Goal: Information Seeking & Learning: Learn about a topic

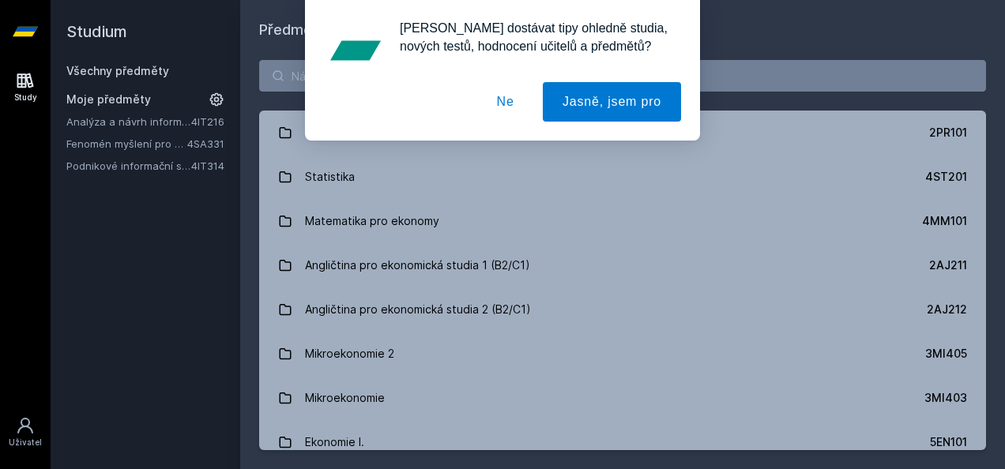
click at [137, 118] on div "[PERSON_NAME] dostávat tipy ohledně studia, nových testů, hodnocení učitelů a p…" at bounding box center [502, 70] width 1005 height 141
click at [507, 101] on button "Ne" at bounding box center [505, 101] width 57 height 39
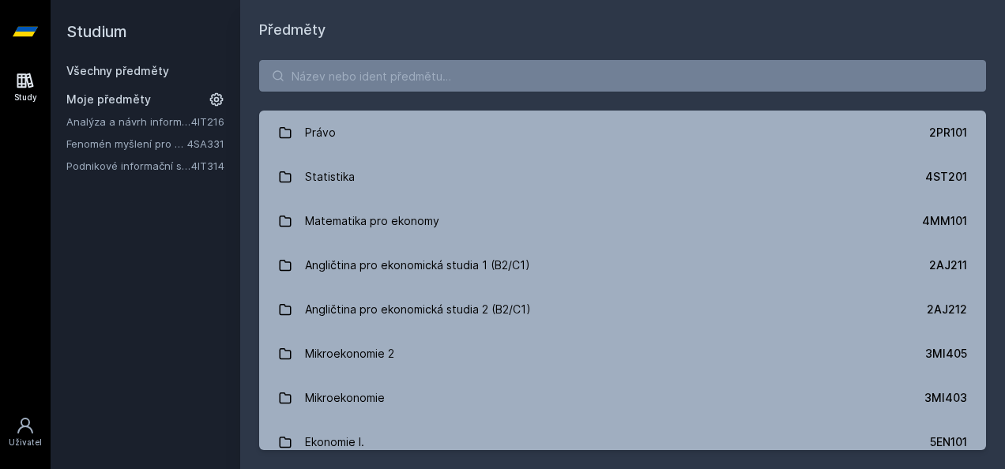
click at [92, 124] on link "Analýza a návrh informačních systémů" at bounding box center [128, 122] width 125 height 16
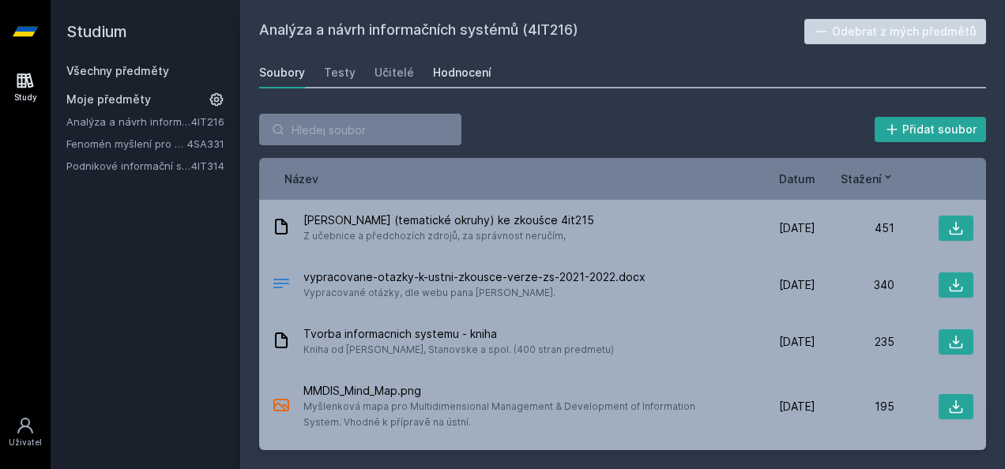
click at [455, 78] on div "Hodnocení" at bounding box center [462, 73] width 58 height 16
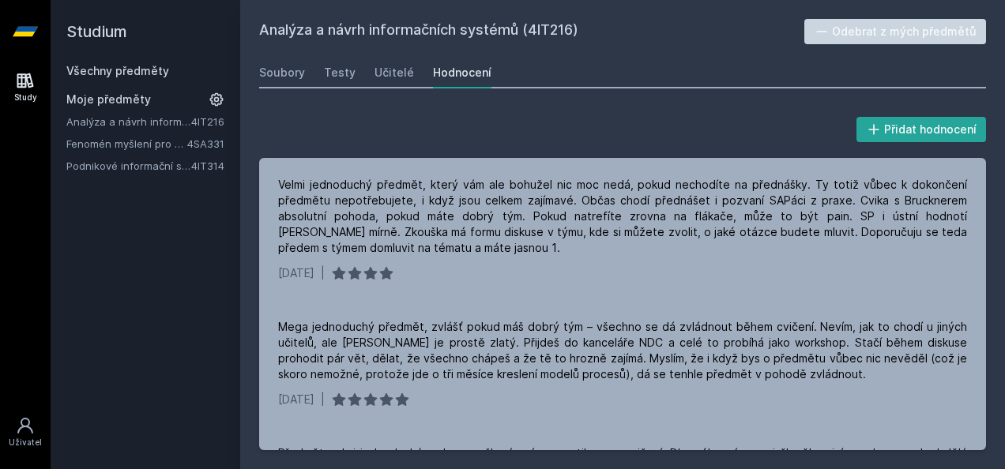
click at [156, 167] on link "Podnikové informační systémy" at bounding box center [128, 166] width 125 height 16
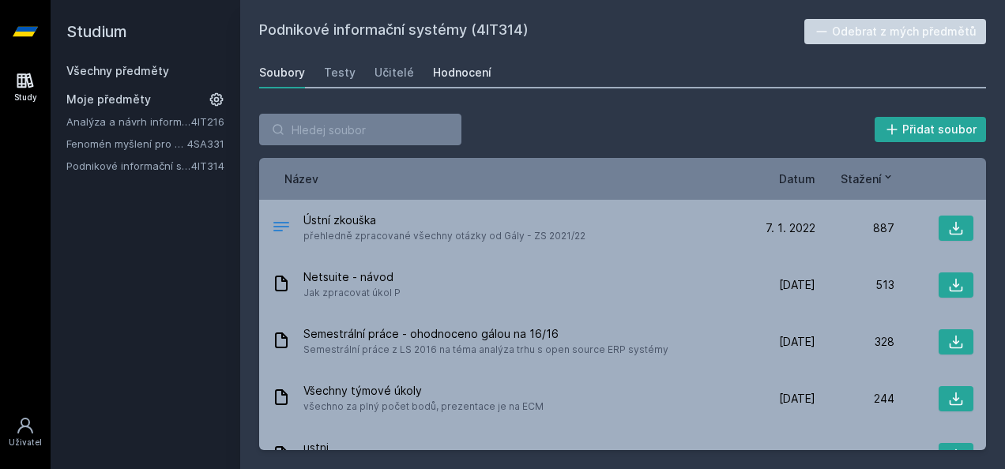
click at [460, 70] on div "Hodnocení" at bounding box center [462, 73] width 58 height 16
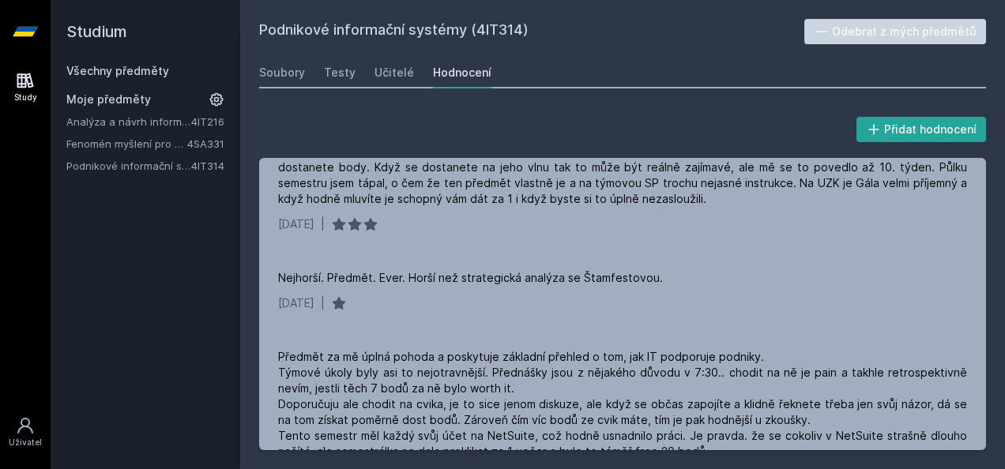
scroll to position [653, 0]
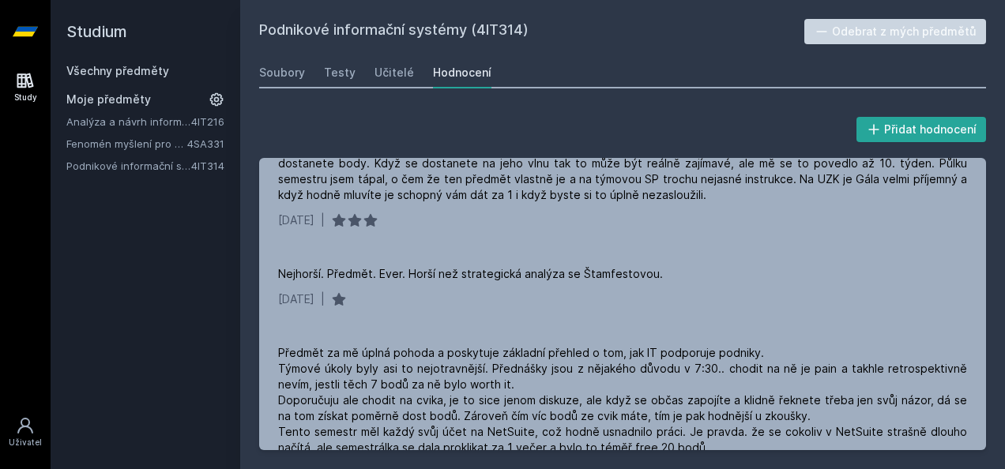
click at [107, 68] on link "Všechny předměty" at bounding box center [117, 70] width 103 height 13
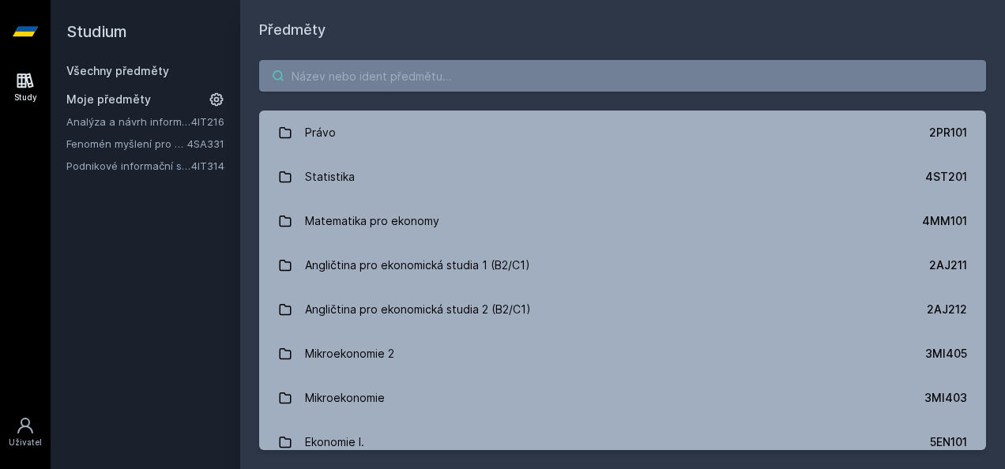
click at [513, 67] on input "search" at bounding box center [622, 76] width 727 height 32
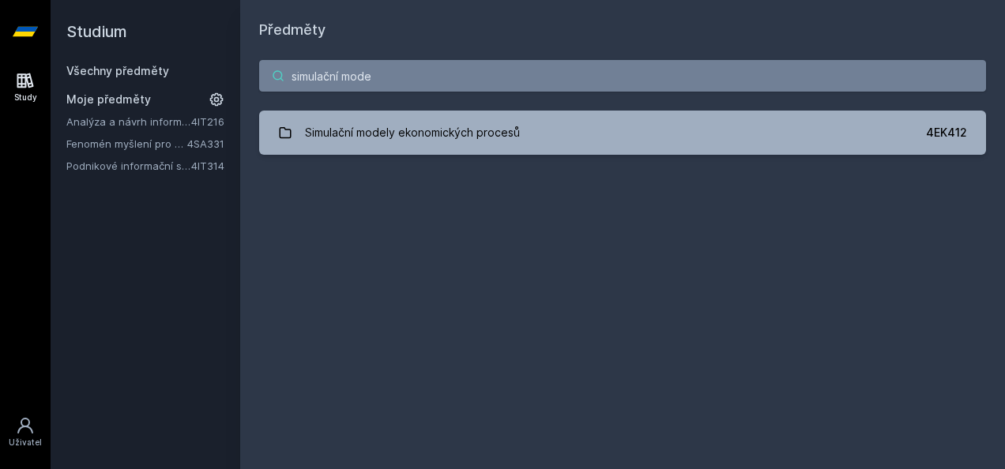
type input "simulační mode"
